Goal: Transaction & Acquisition: Obtain resource

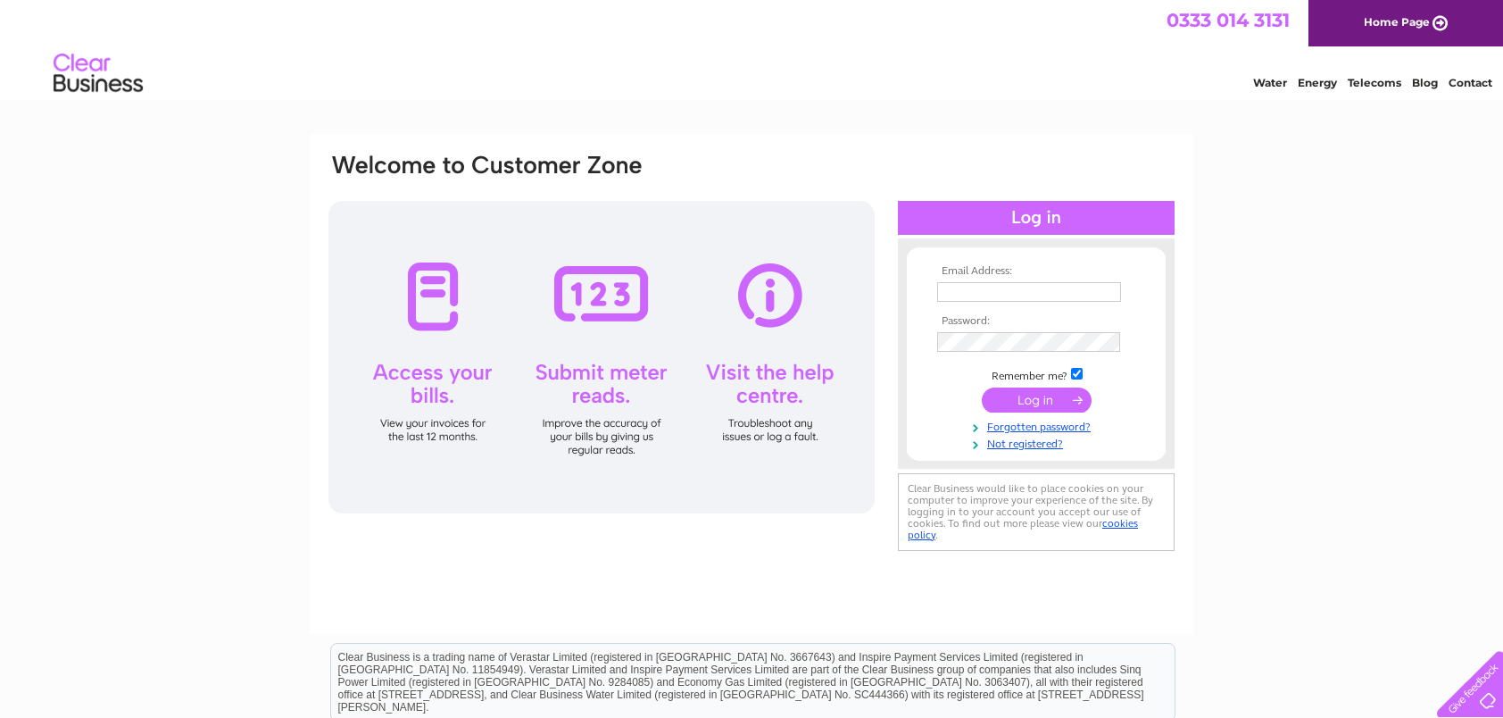
type input "[EMAIL_ADDRESS][DOMAIN_NAME]"
click at [1058, 404] on input "submit" at bounding box center [1037, 399] width 110 height 25
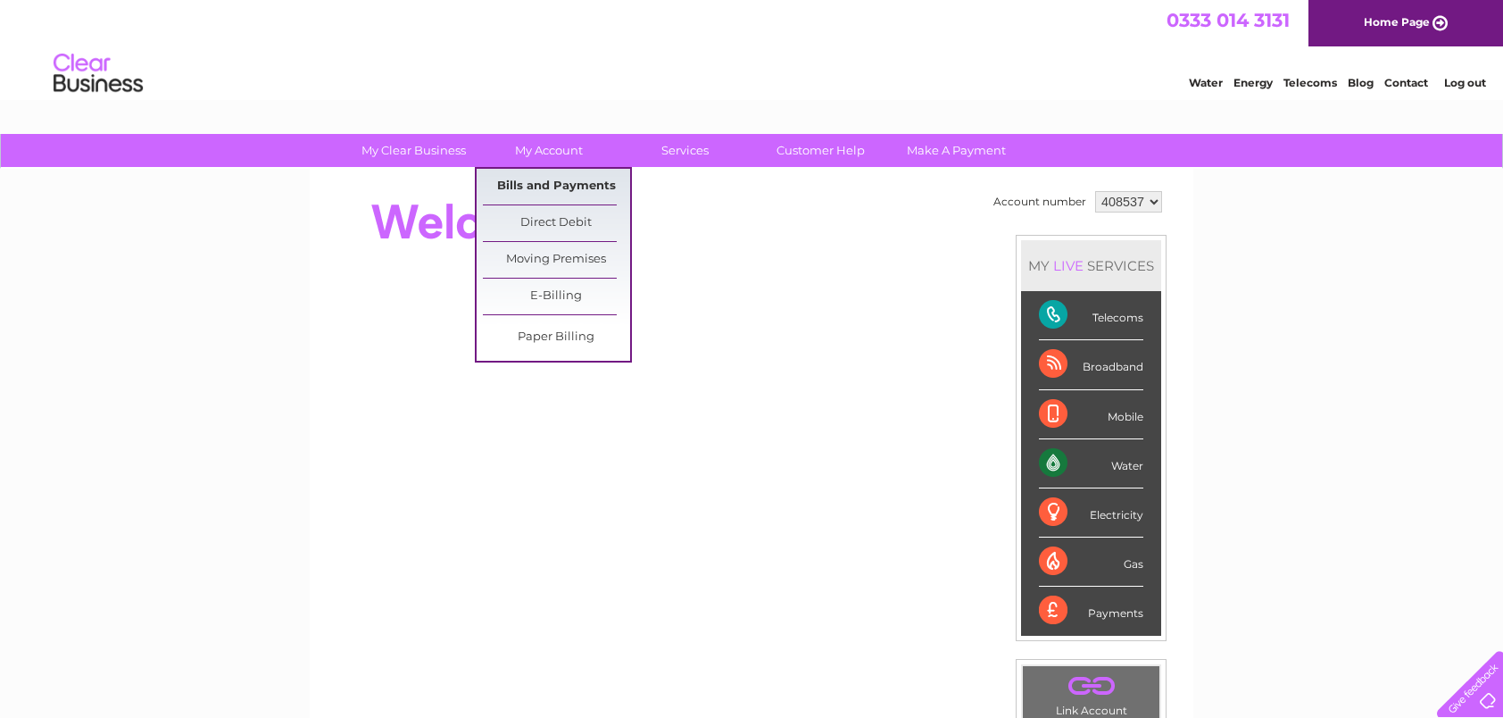
click at [566, 185] on link "Bills and Payments" at bounding box center [556, 187] width 147 height 36
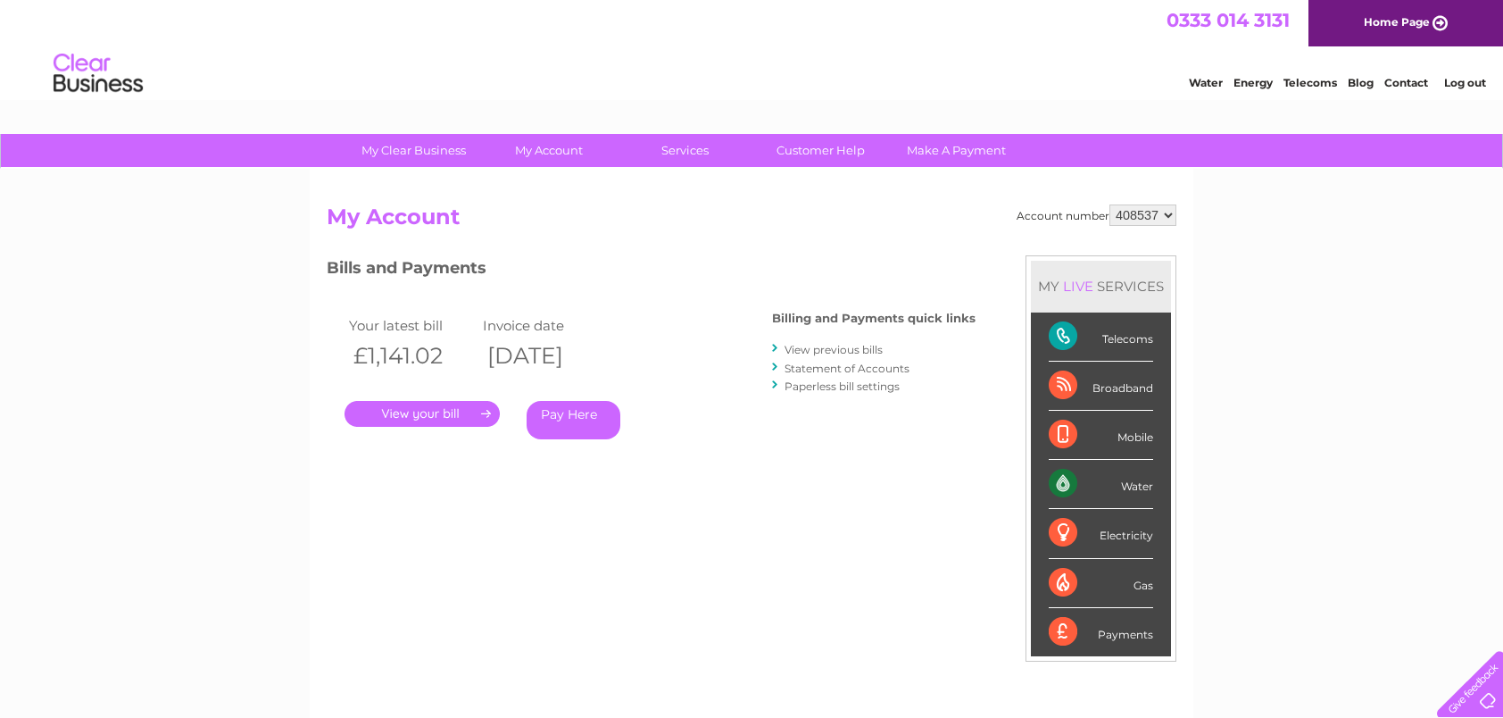
click at [412, 420] on link "." at bounding box center [422, 414] width 155 height 26
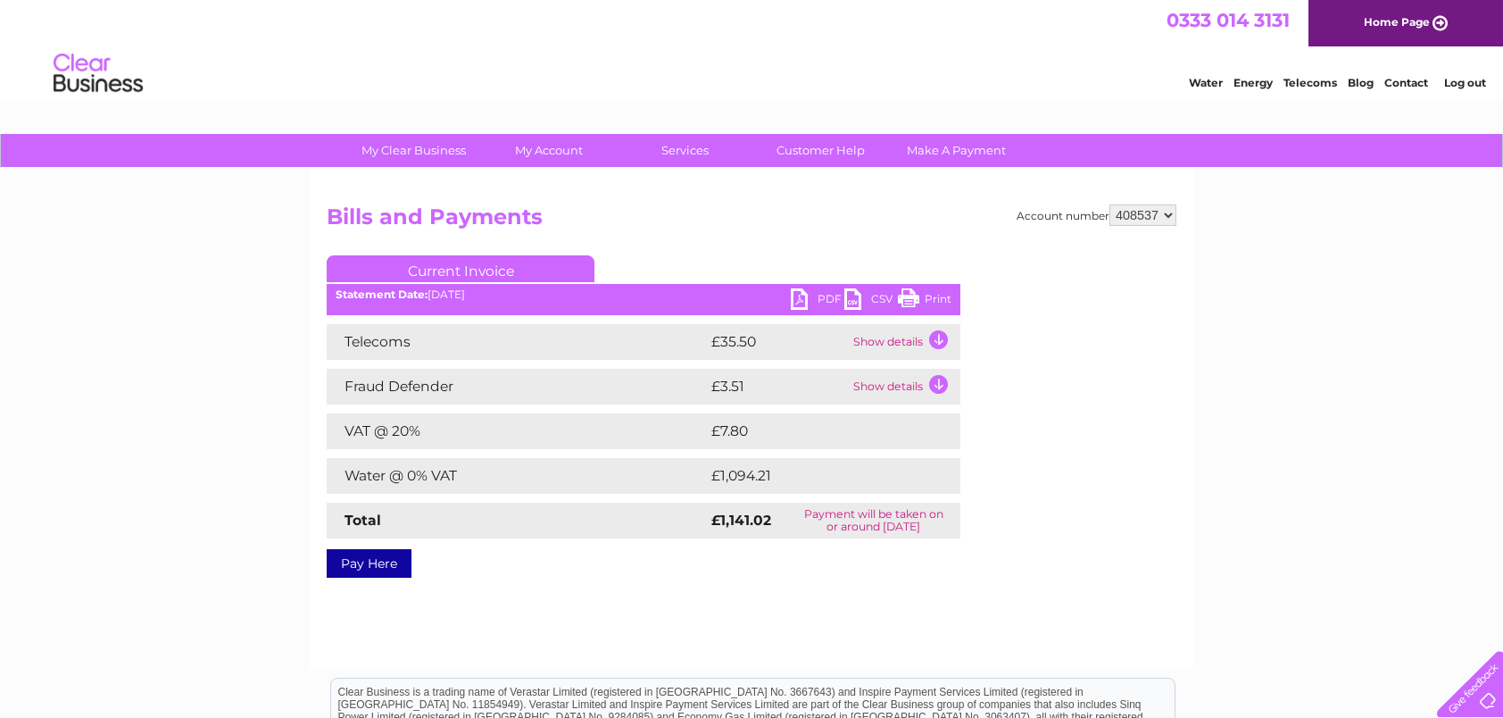
click at [827, 294] on link "PDF" at bounding box center [818, 301] width 54 height 26
